Goal: Task Accomplishment & Management: Manage account settings

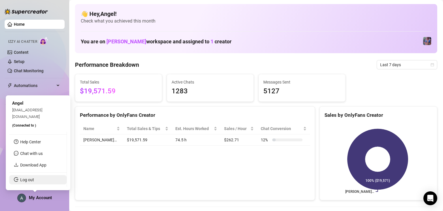
click at [34, 179] on link "Log out" at bounding box center [27, 179] width 14 height 5
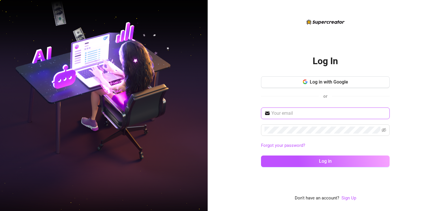
click at [315, 111] on input "text" at bounding box center [329, 113] width 115 height 7
type input "[EMAIL_ADDRESS][DOMAIN_NAME]"
click at [323, 134] on span at bounding box center [325, 130] width 129 height 12
click at [261, 155] on button "Log in" at bounding box center [325, 161] width 129 height 12
